Goal: Information Seeking & Learning: Learn about a topic

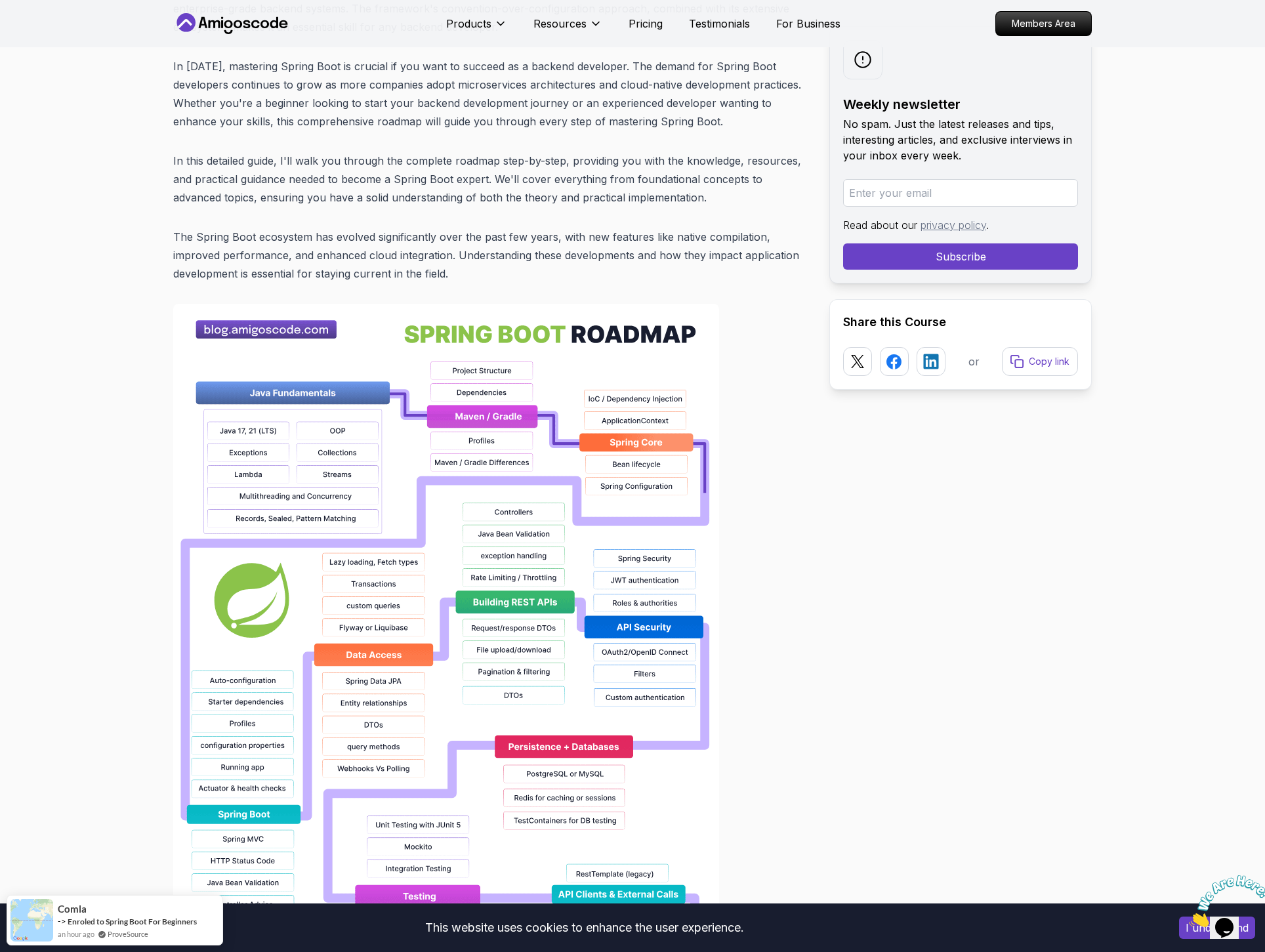
scroll to position [787, 0]
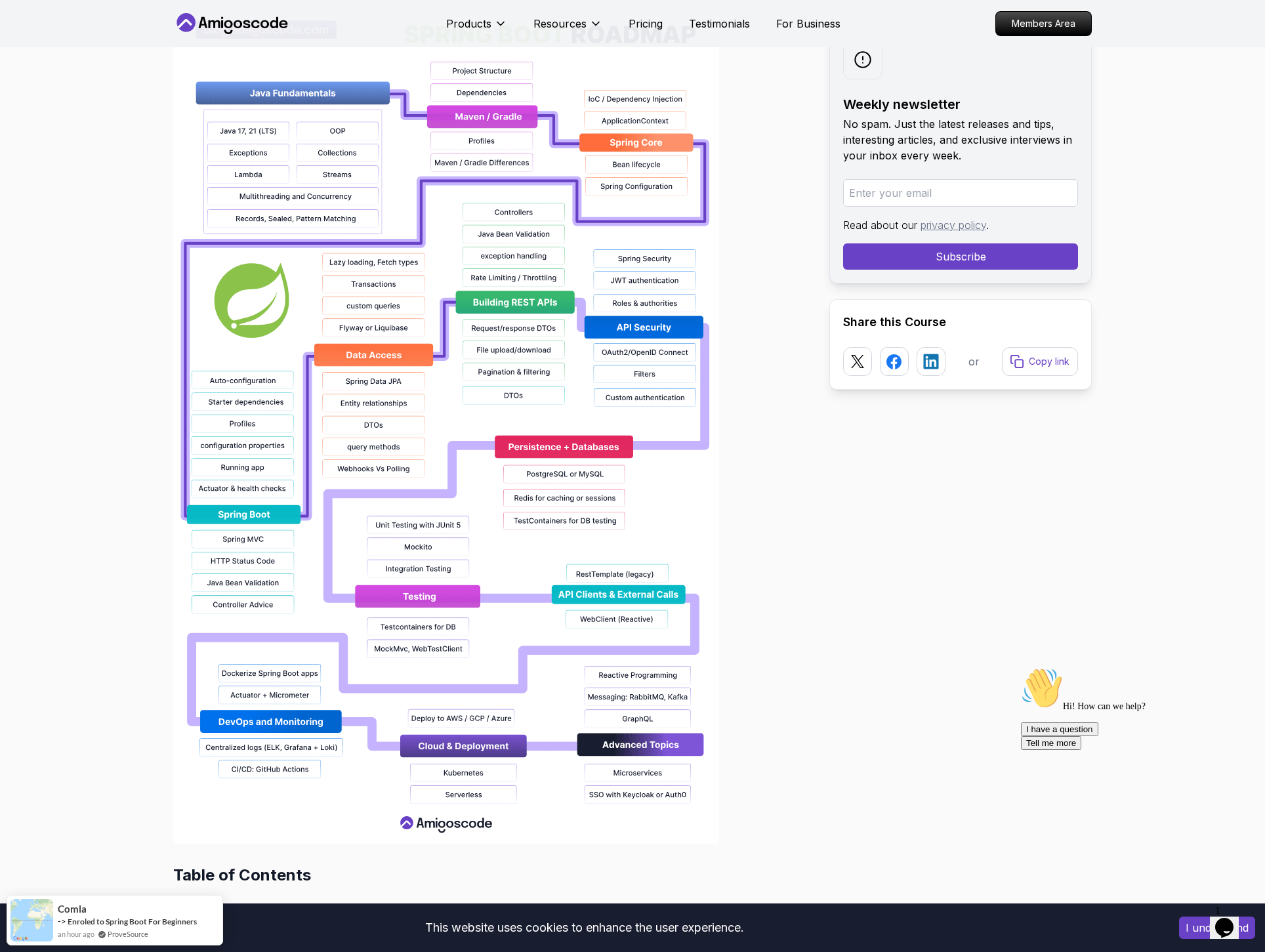
scroll to position [984, 0]
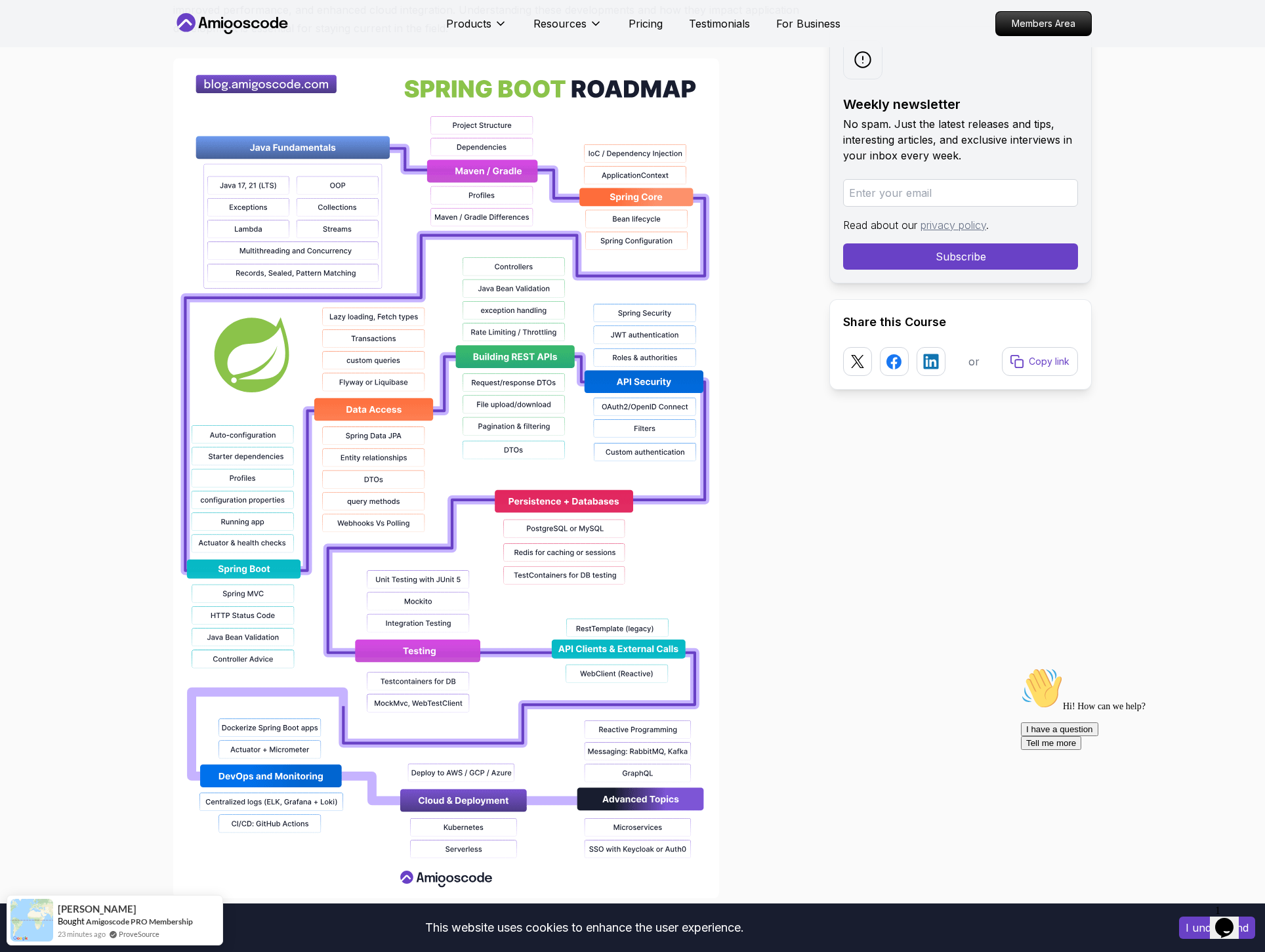
scroll to position [787, 0]
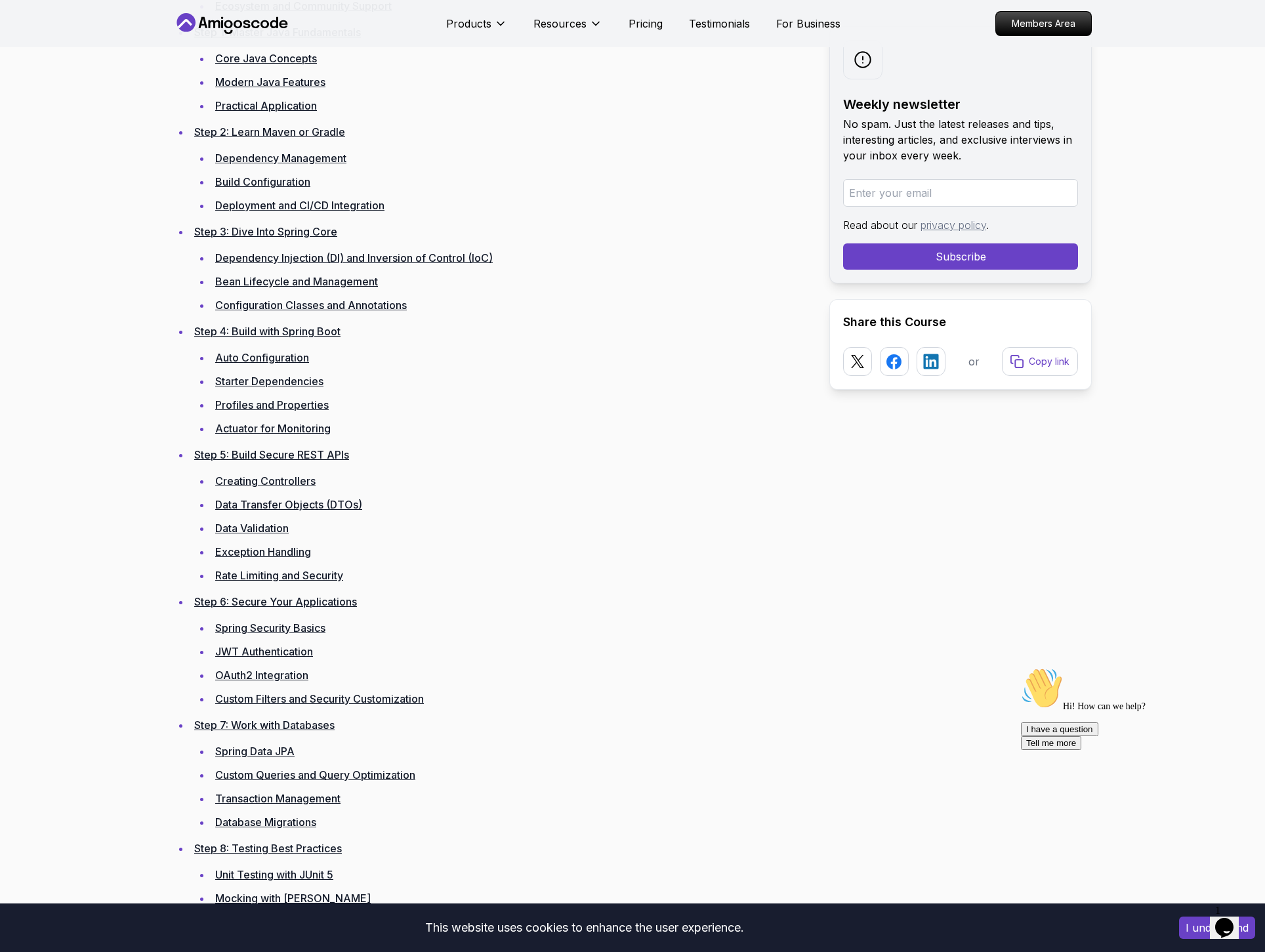
scroll to position [1968, 0]
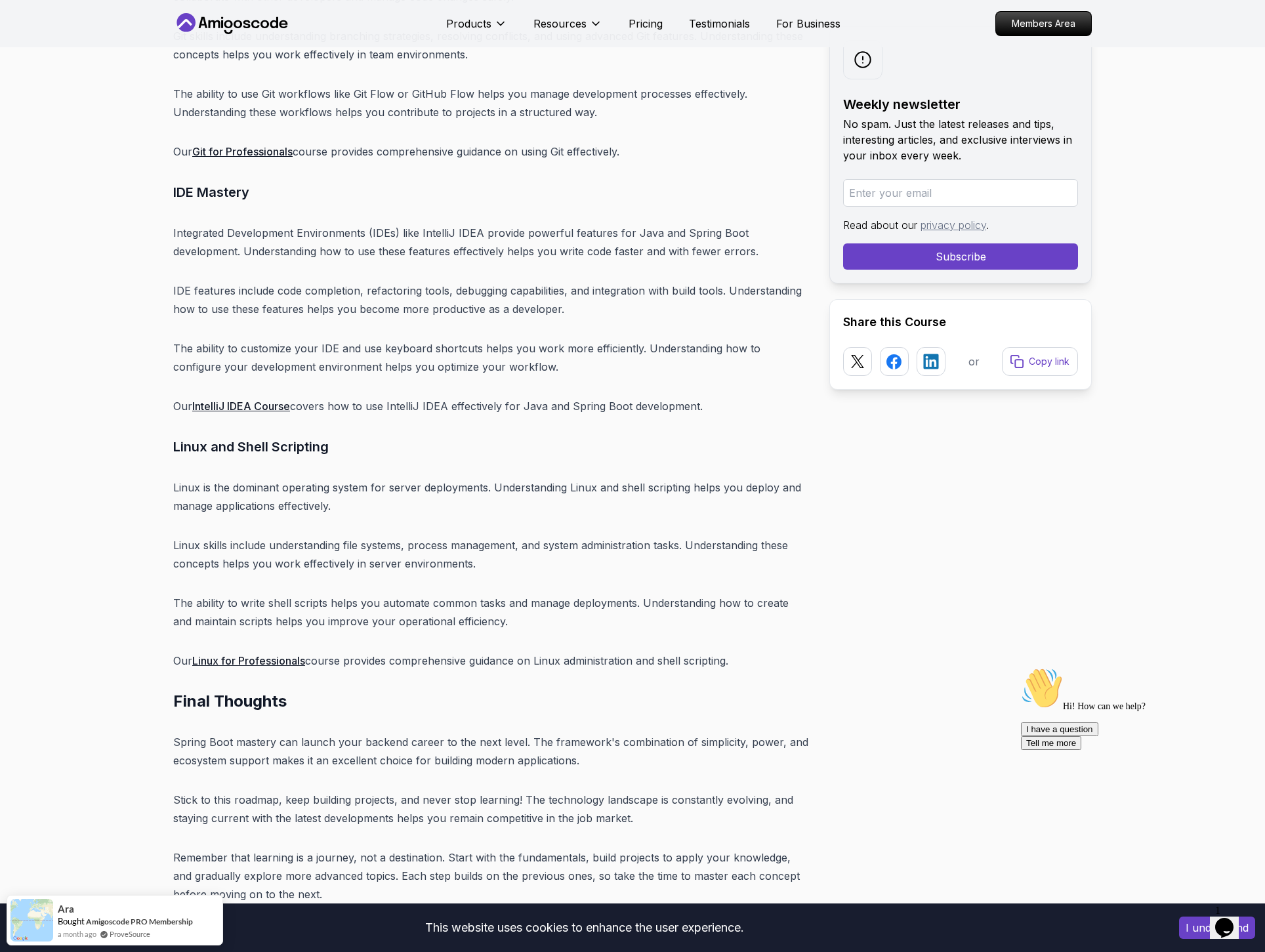
scroll to position [16661, 0]
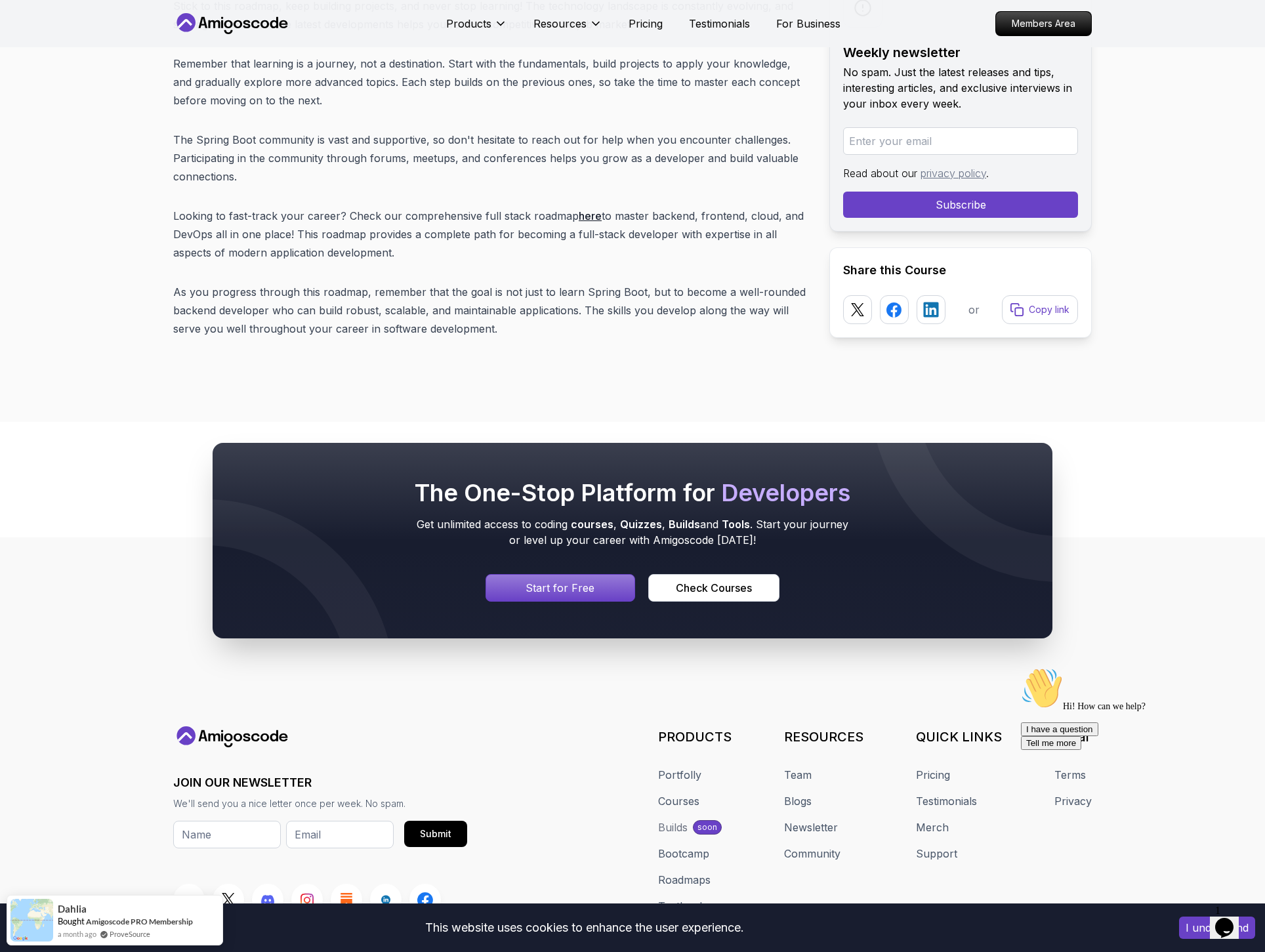
click at [1177, 418] on div "The One-Stop Platform for Developers Get unlimited access to coding courses , Q…" at bounding box center [632, 541] width 1265 height 321
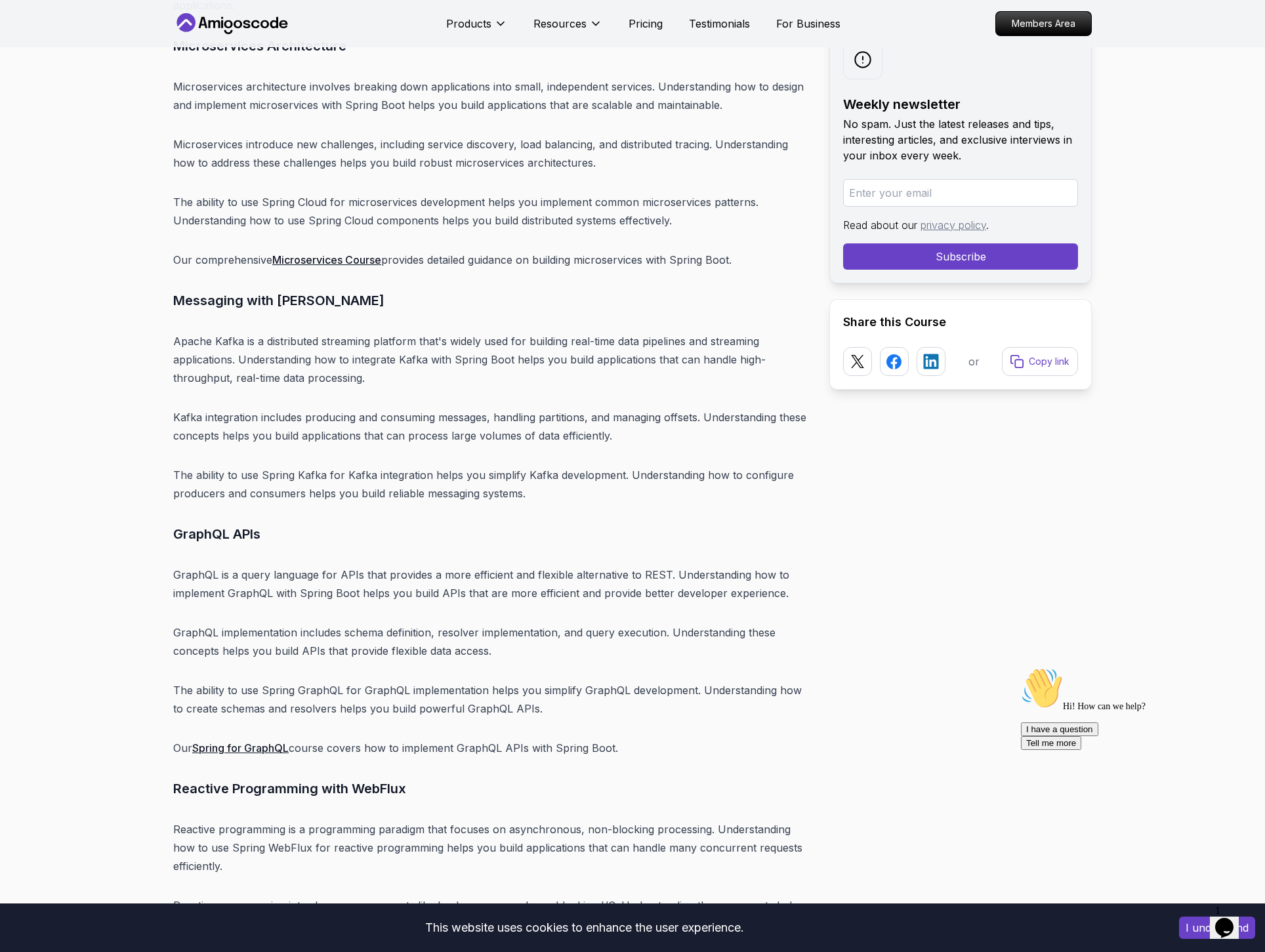
scroll to position [13447, 0]
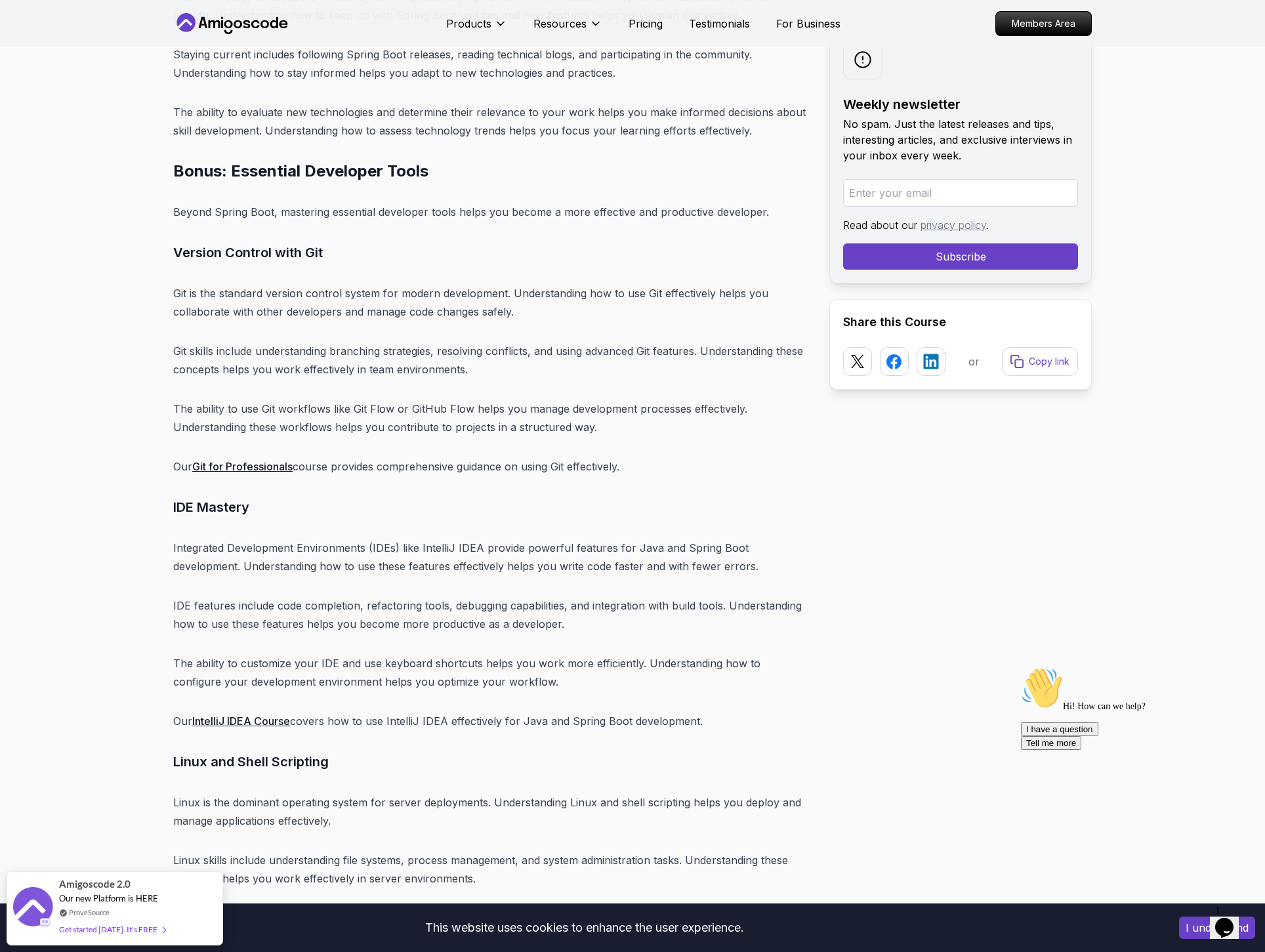
scroll to position [15481, 0]
